Goal: Find specific page/section: Find specific page/section

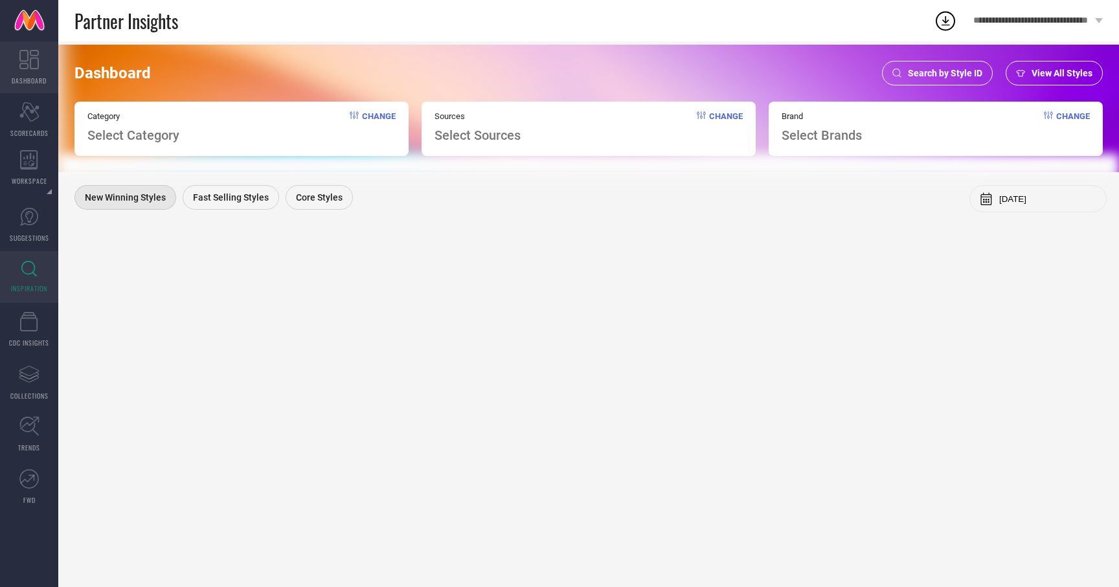
click at [38, 71] on link "DASHBOARD" at bounding box center [29, 67] width 58 height 52
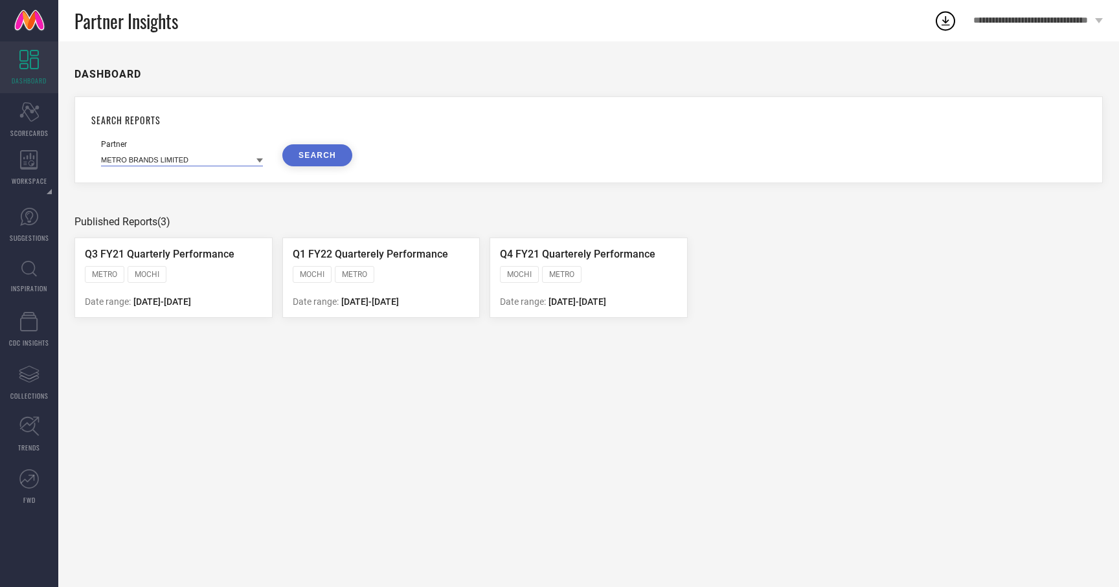
click at [157, 160] on input at bounding box center [182, 160] width 162 height 14
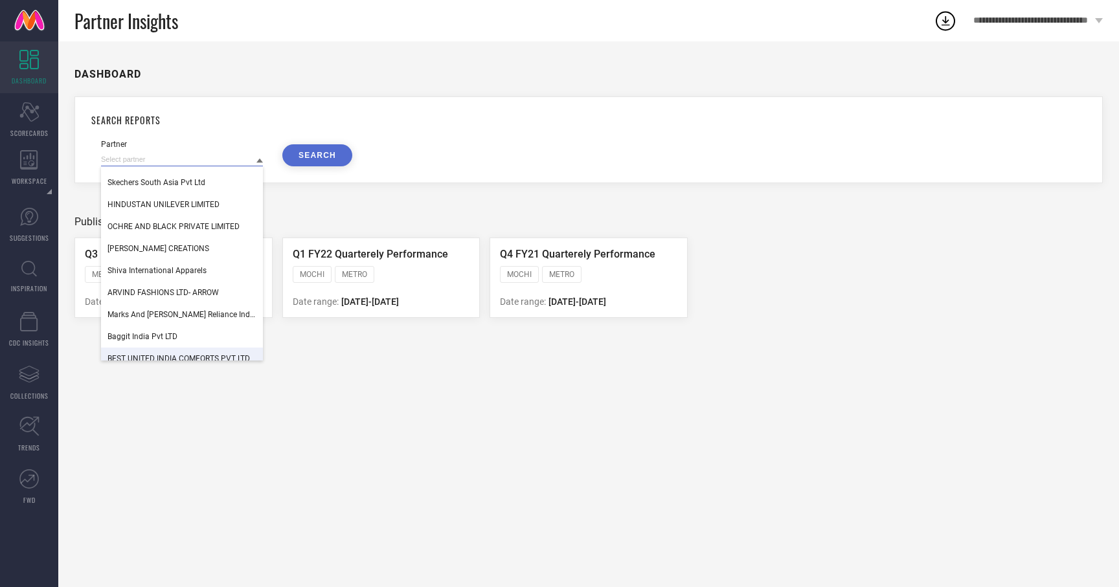
scroll to position [1284, 0]
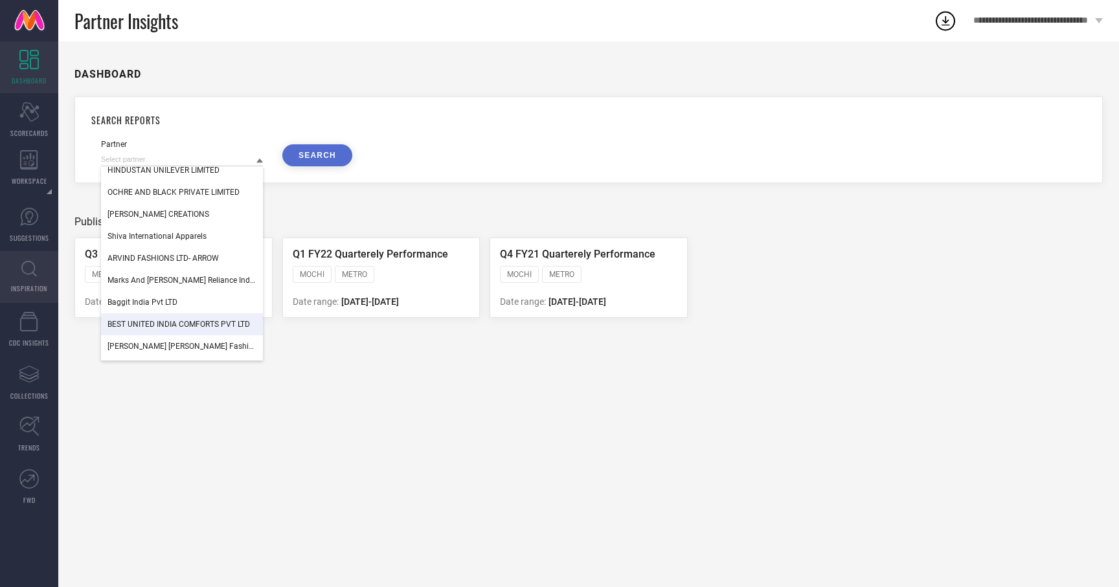
click at [18, 259] on link "INSPIRATION" at bounding box center [29, 277] width 58 height 52
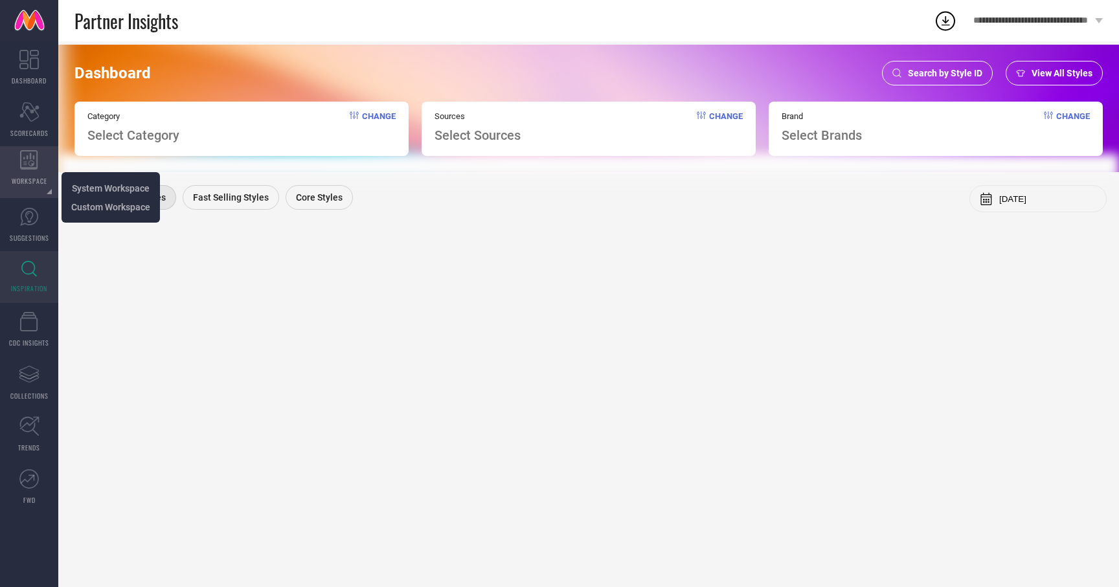
click at [27, 165] on icon at bounding box center [29, 159] width 18 height 19
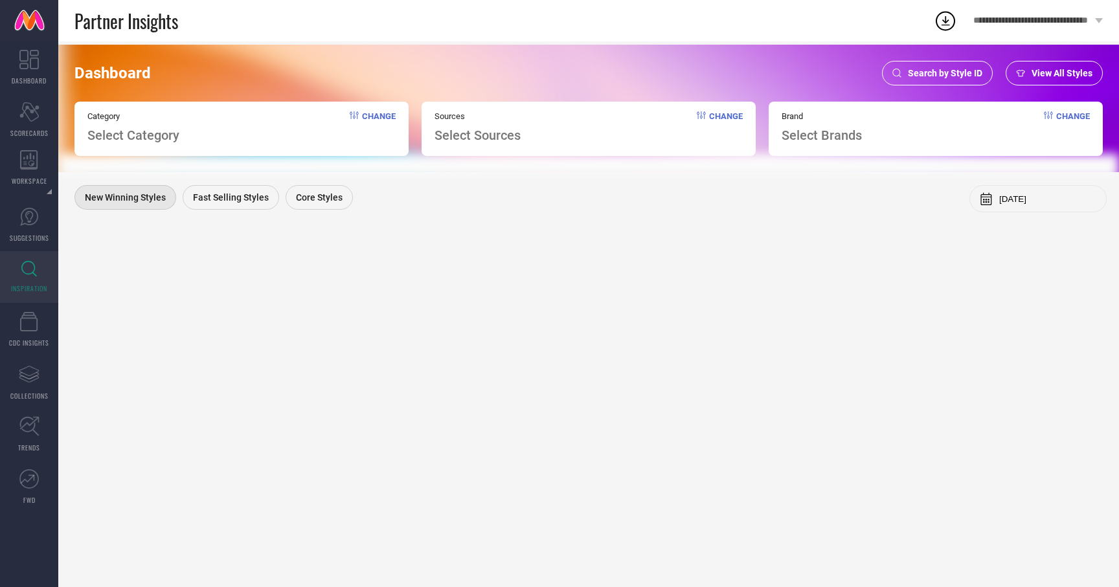
click at [936, 72] on span "Search by Style ID" at bounding box center [945, 73] width 74 height 10
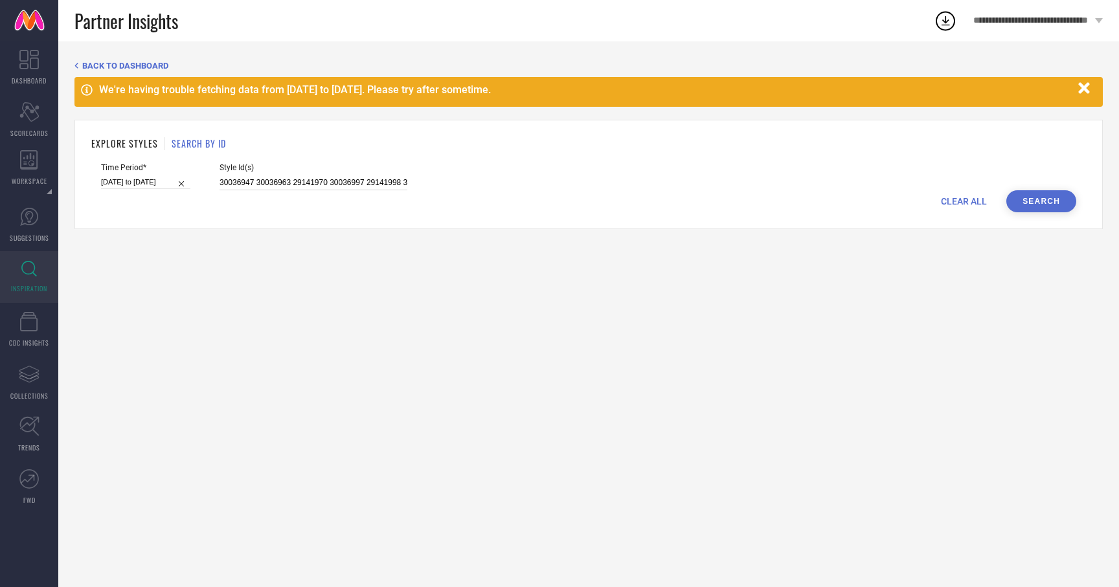
click at [277, 182] on input "30036947 30036963 29141970 30036997 29141998 30037019 26040472 24797002 3039015…" at bounding box center [314, 183] width 188 height 15
click at [1088, 80] on button "button" at bounding box center [1084, 88] width 25 height 25
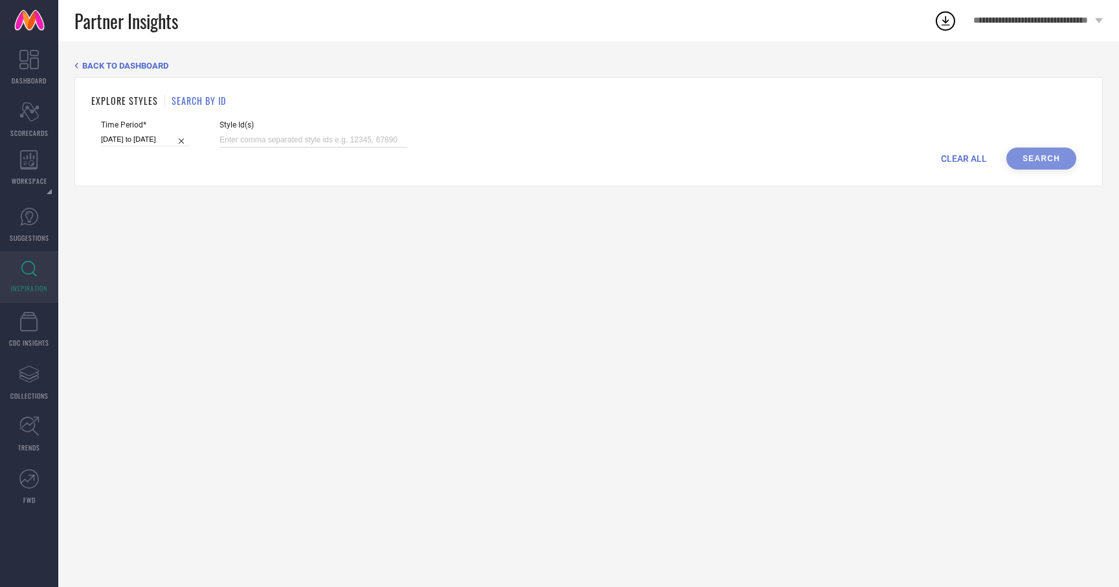
click at [259, 142] on input at bounding box center [314, 140] width 188 height 15
paste input "32417156 31174871 32591567 32247251 31239108 31422957 31798588 32363926 3176047…"
type input "32417156 31174871 32591567 32247251 31239108 31422957 31798588 32363926 3176047…"
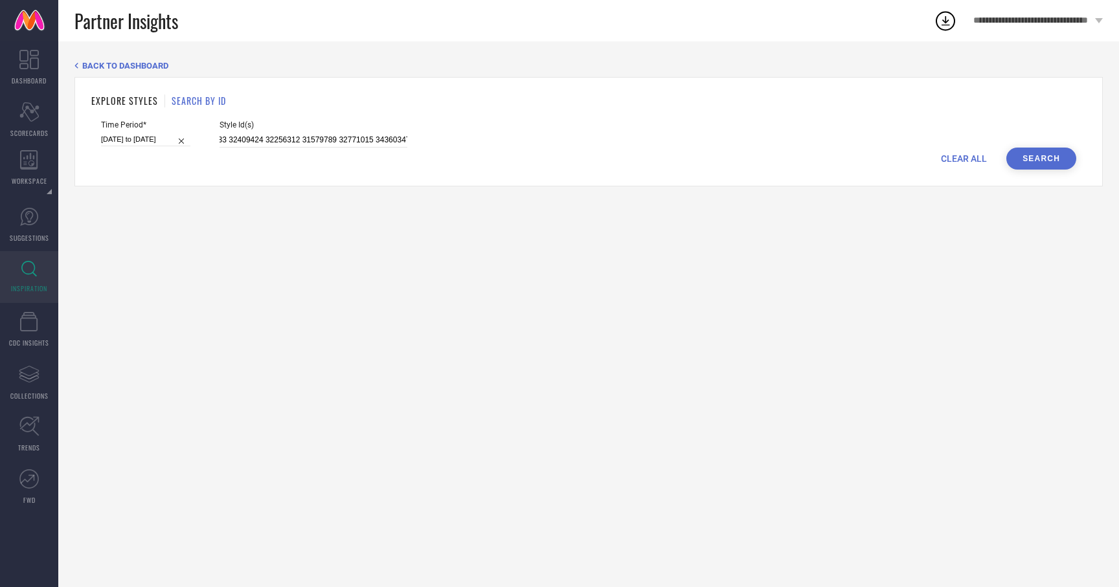
scroll to position [0, 0]
click at [1040, 161] on button "Search" at bounding box center [1042, 159] width 70 height 22
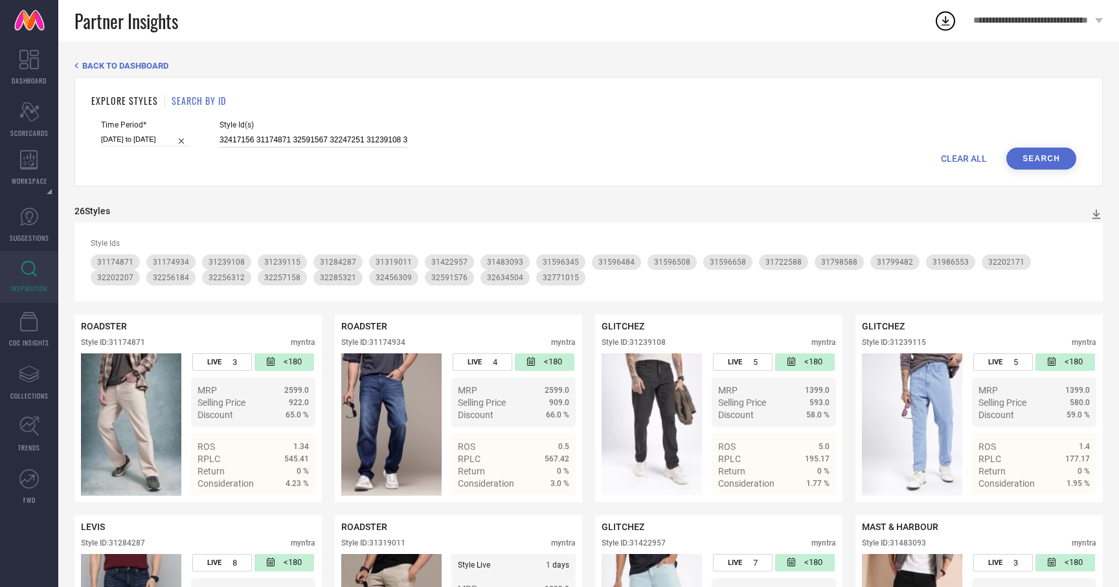
click at [244, 140] on input "32417156 31174871 32591567 32247251 31239108 31422957 31798588 32363926 3176047…" at bounding box center [314, 140] width 188 height 15
paste input "31174871 32591567 32257158 32026625 31174934 31722588 32026577 31319011 3128428…"
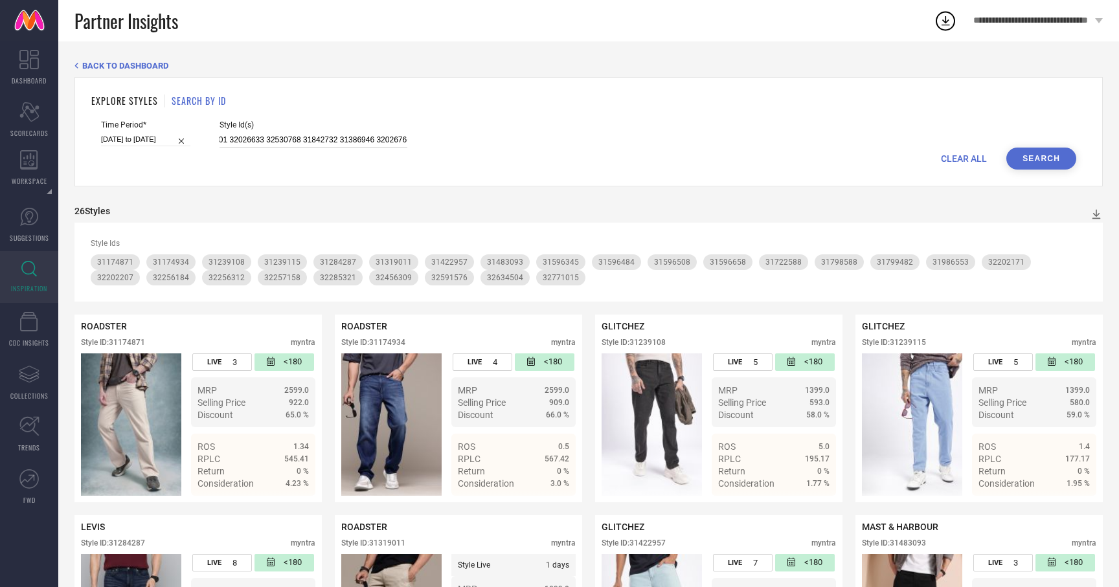
type input "31174871 32591567 32257158 32026625 31174934 31722588 32026577 31319011 3128428…"
click at [1044, 164] on button "Search" at bounding box center [1042, 159] width 70 height 22
